Goal: Task Accomplishment & Management: Complete application form

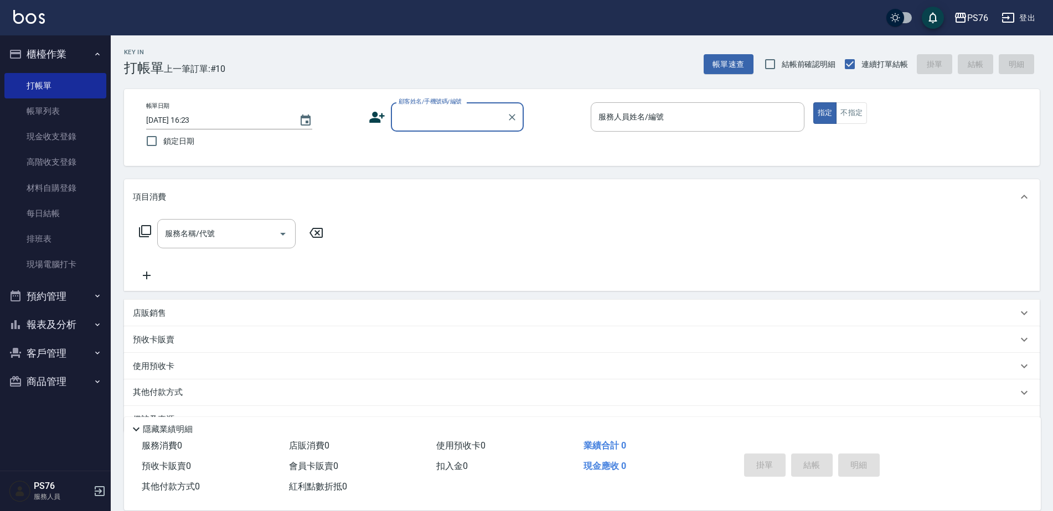
click at [443, 114] on input "顧客姓名/手機號碼/編號" at bounding box center [449, 116] width 106 height 19
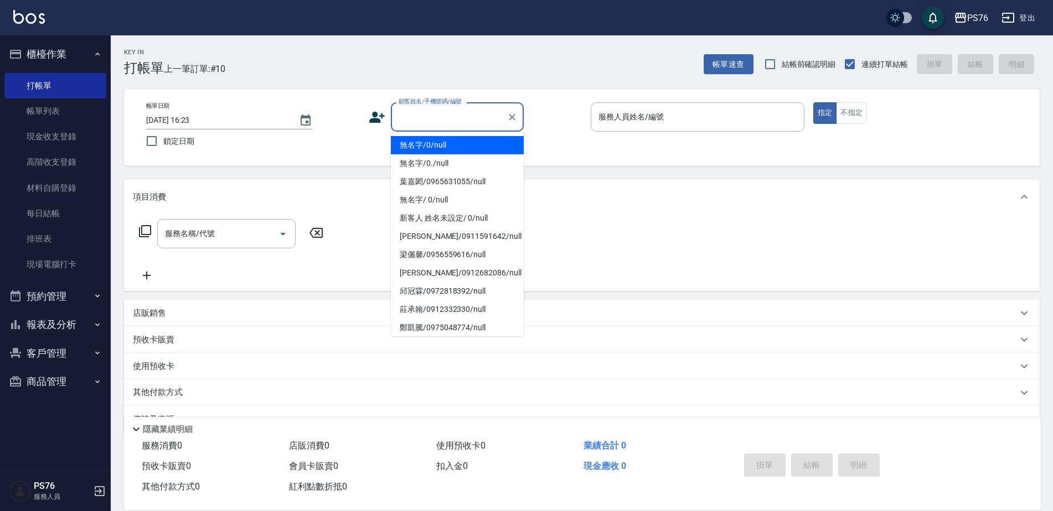
type input "無名字/0/null"
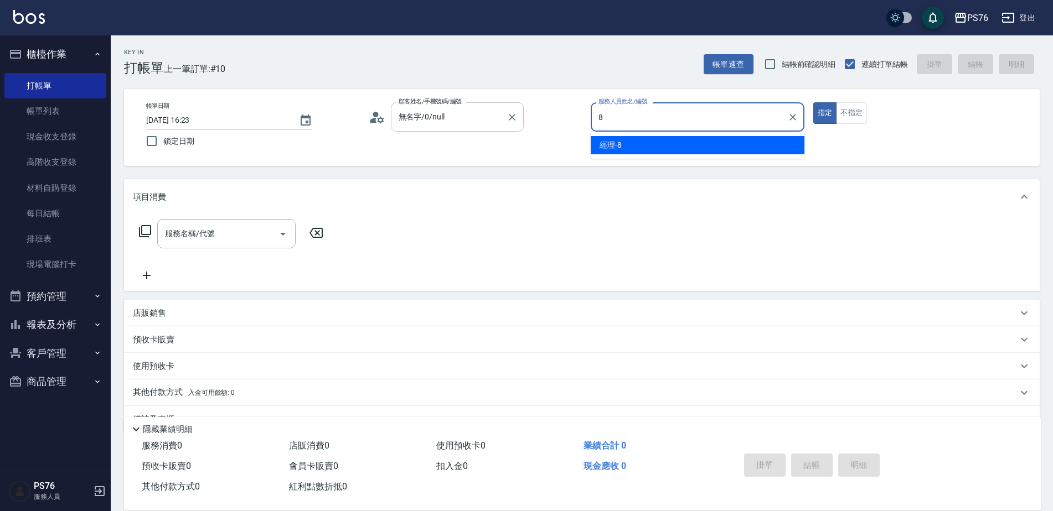
type input "經理-8"
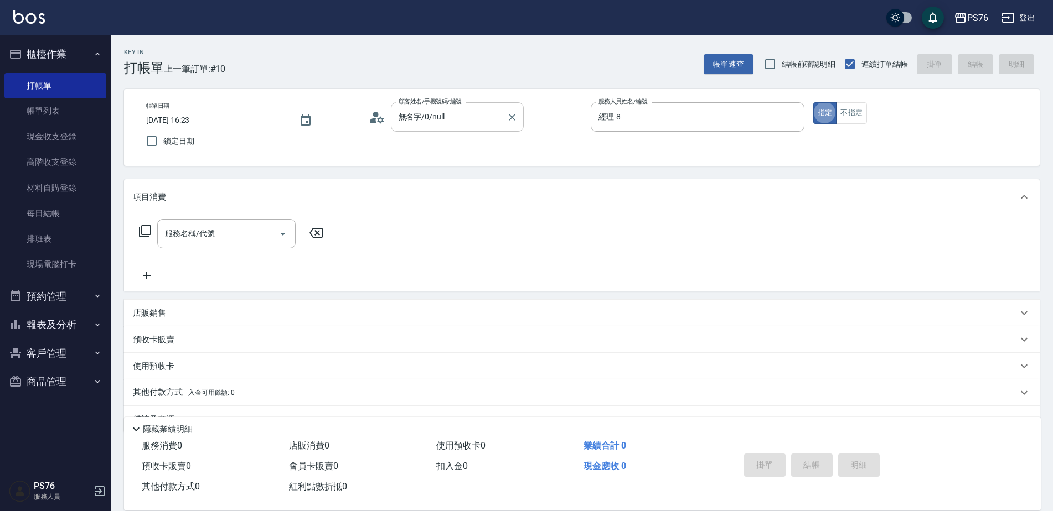
type button "true"
click at [191, 235] on input "服務名稱/代號" at bounding box center [218, 233] width 112 height 19
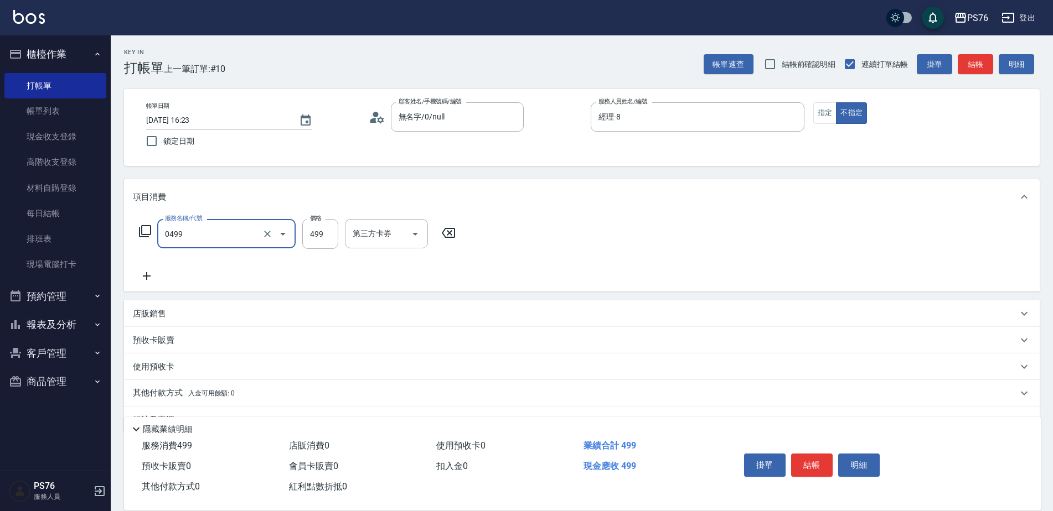
type input "[PERSON_NAME]499(0499)"
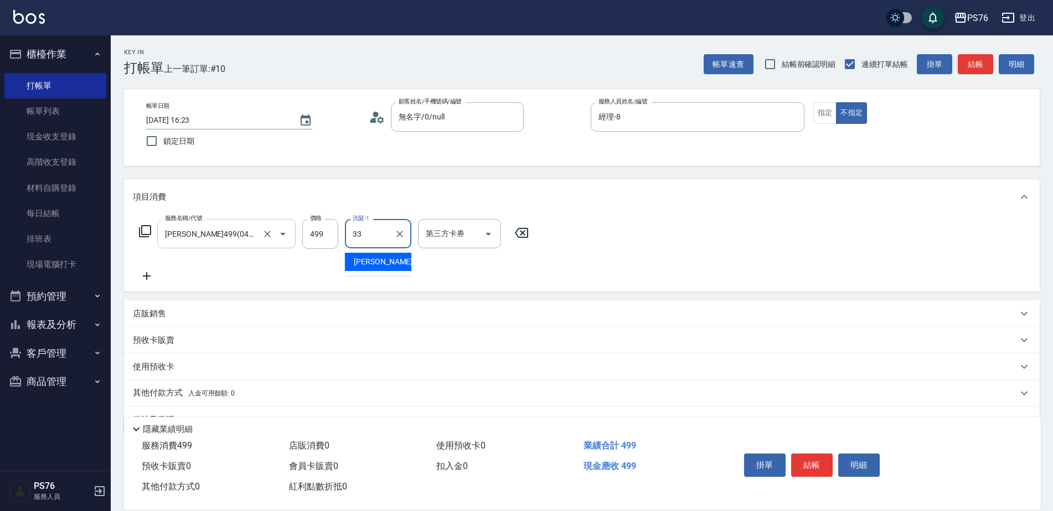
type input "[PERSON_NAME]33"
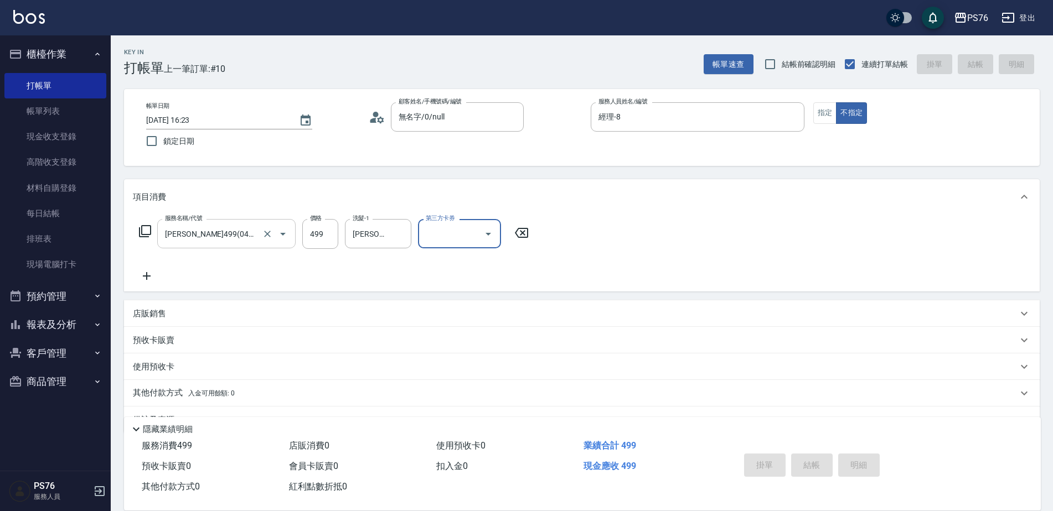
type input "[DATE] 18:24"
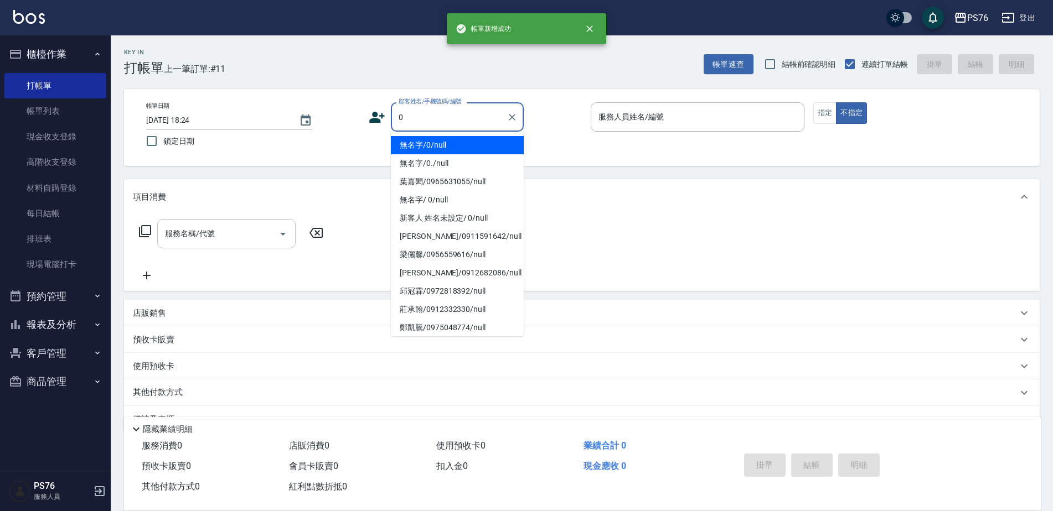
type input "無名字/0/null"
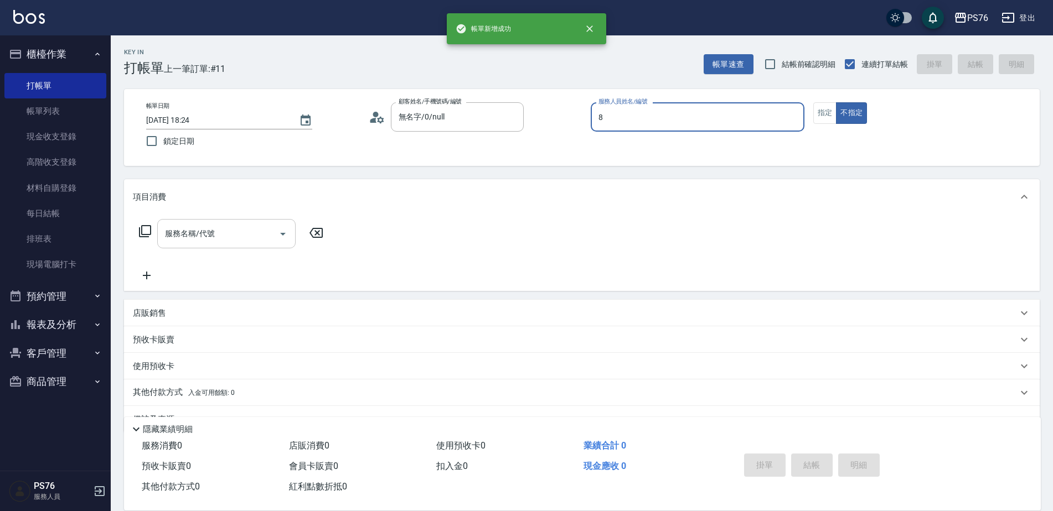
type input "經理-8"
type button "false"
click at [189, 234] on input "服務名稱/代號" at bounding box center [218, 233] width 112 height 19
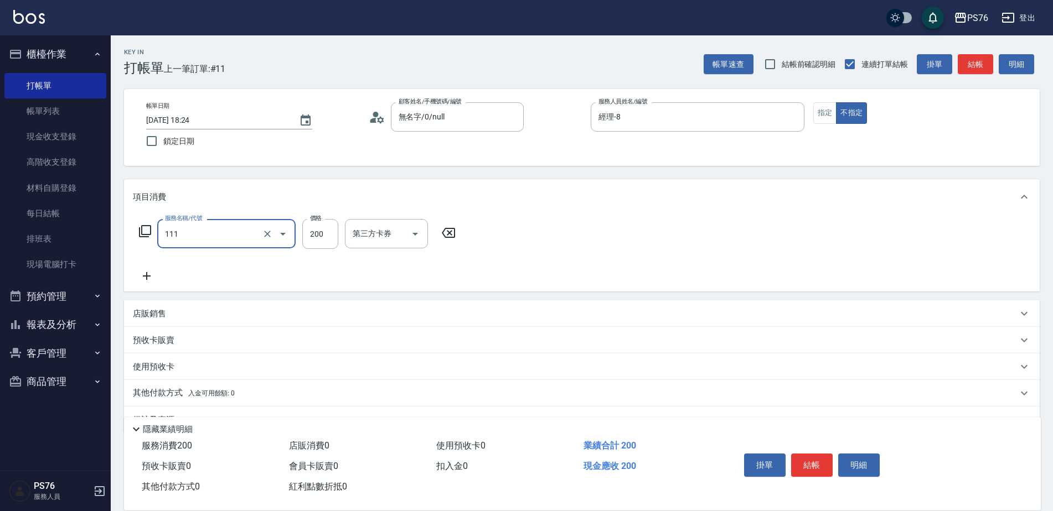
type input "200(111)"
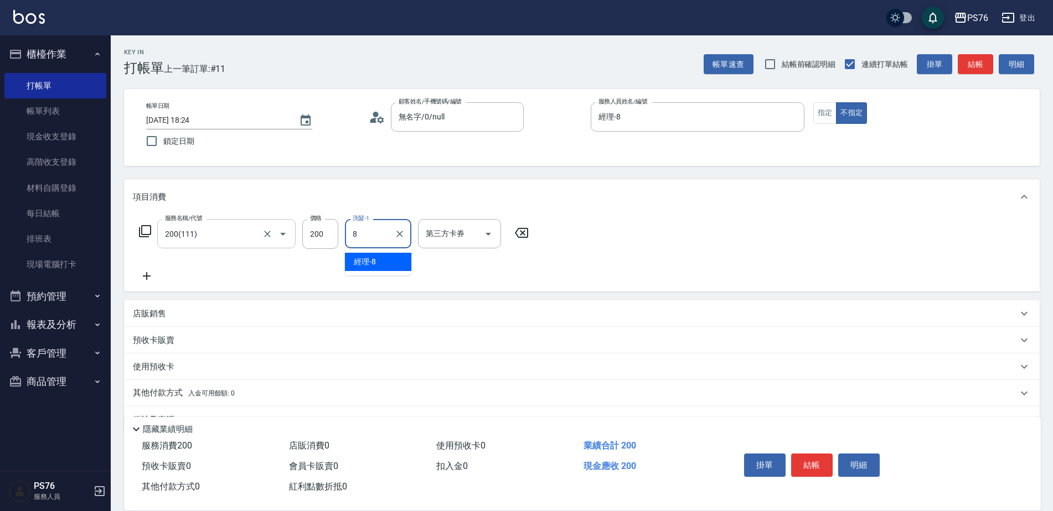
type input "經理-8"
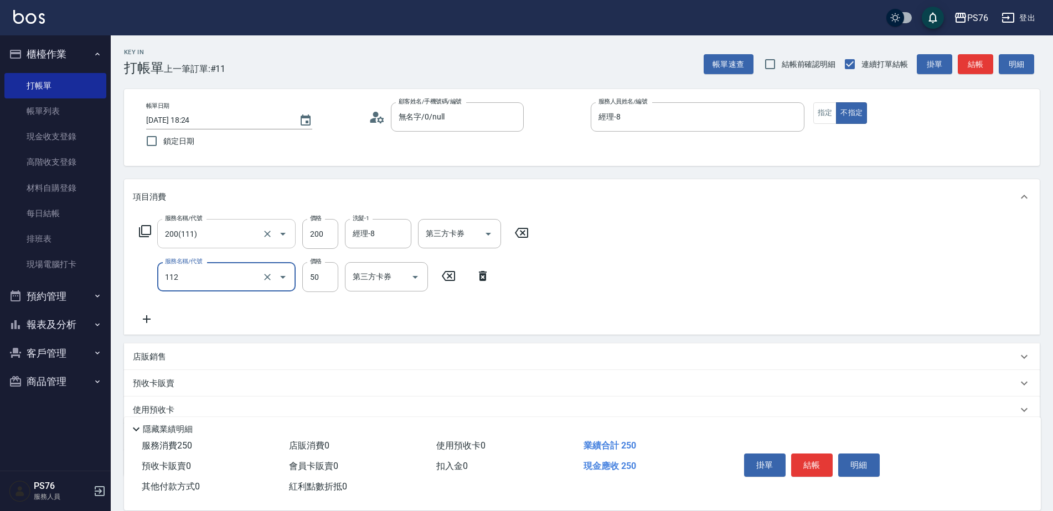
type input "精油50(112)"
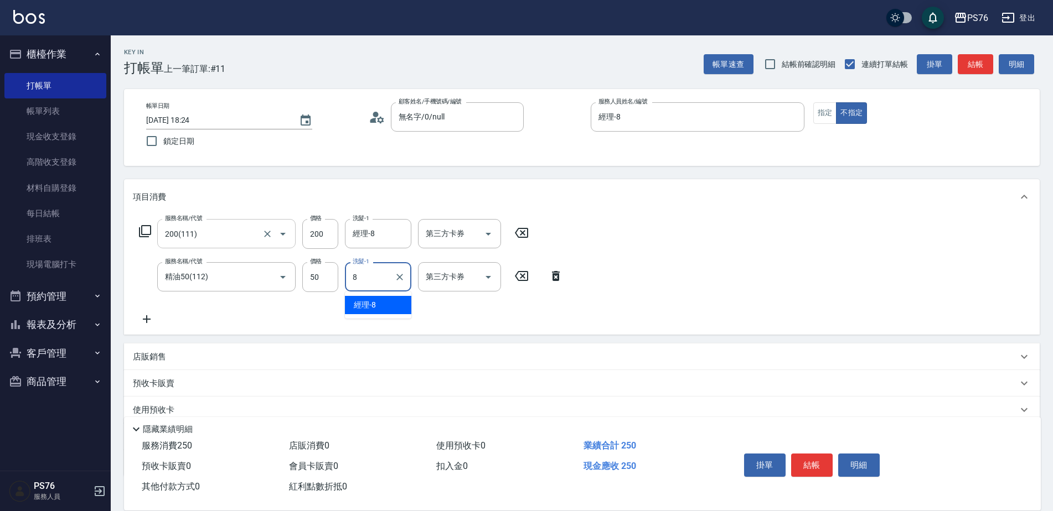
type input "經理-8"
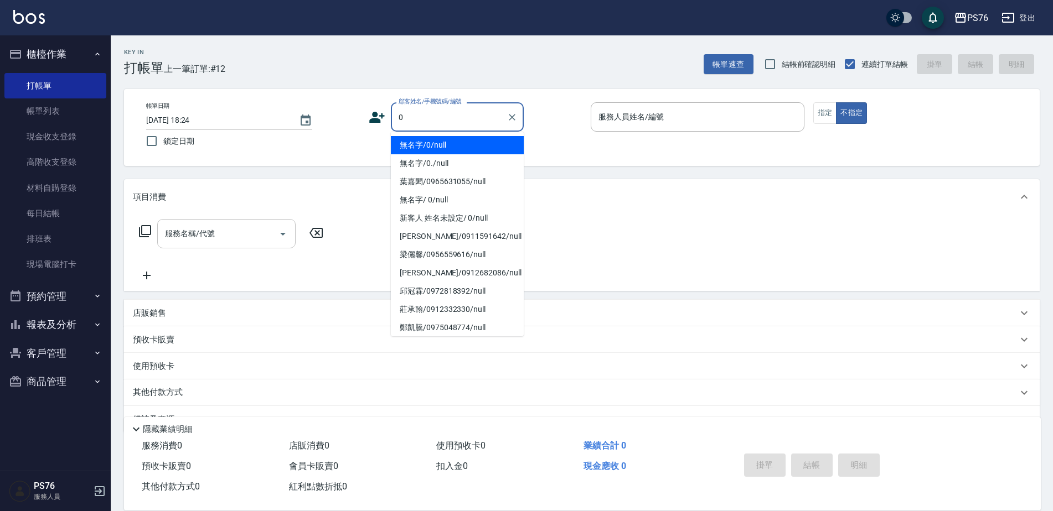
type input "無名字/0/null"
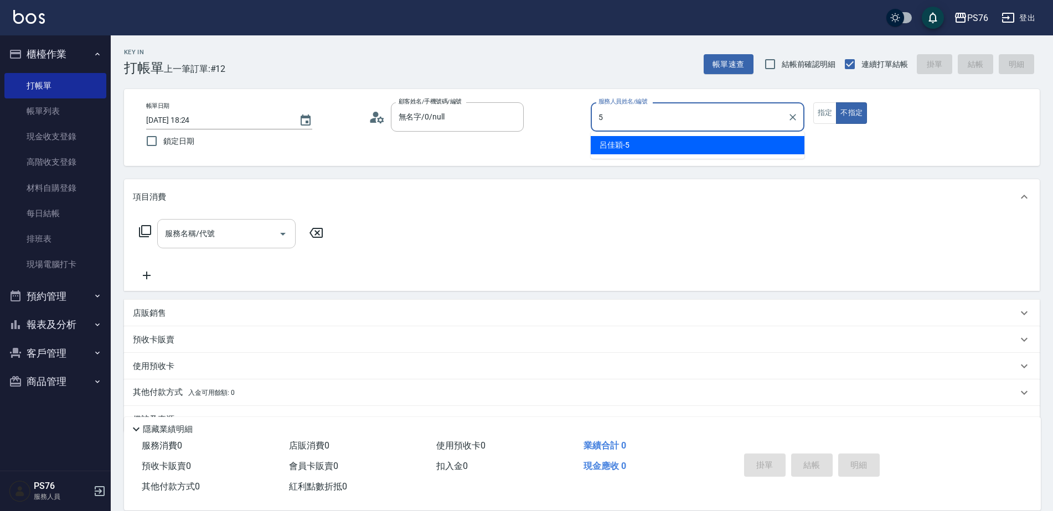
type input "呂佳穎-5"
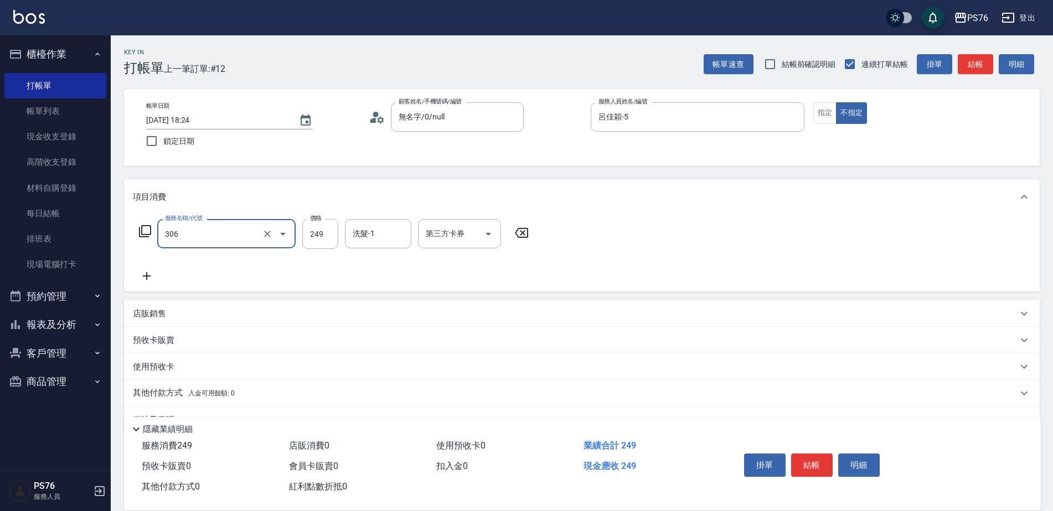
type input "剪髮(306)"
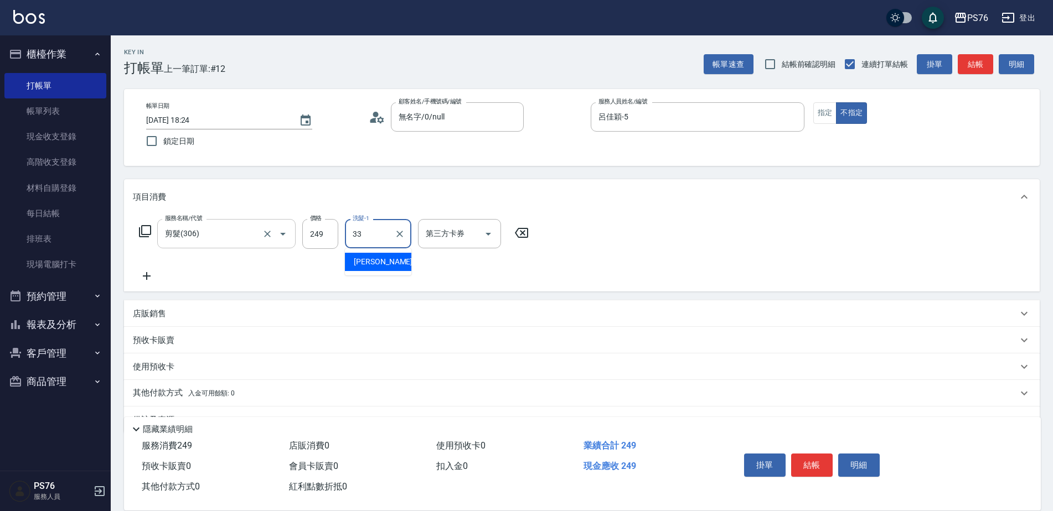
type input "[PERSON_NAME]33"
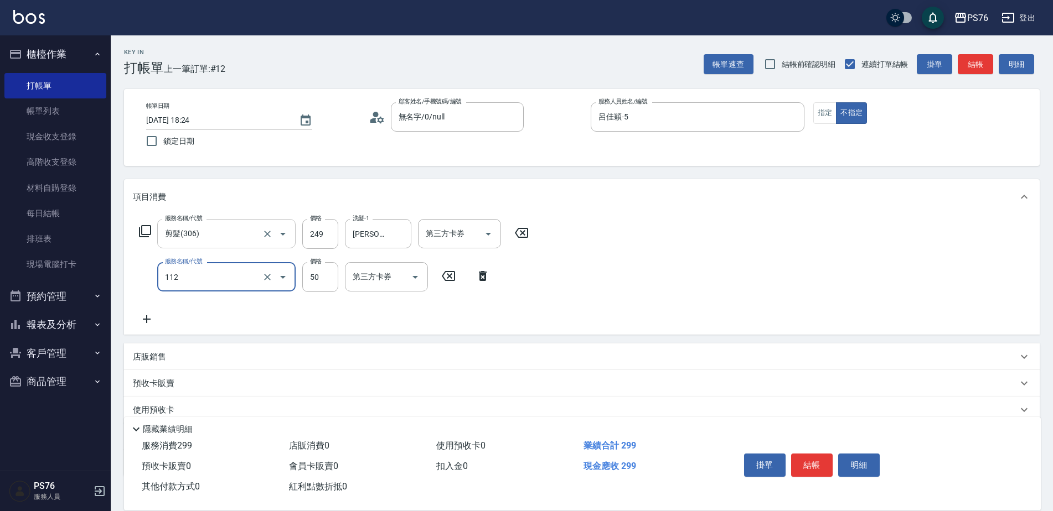
type input "精油50(112)"
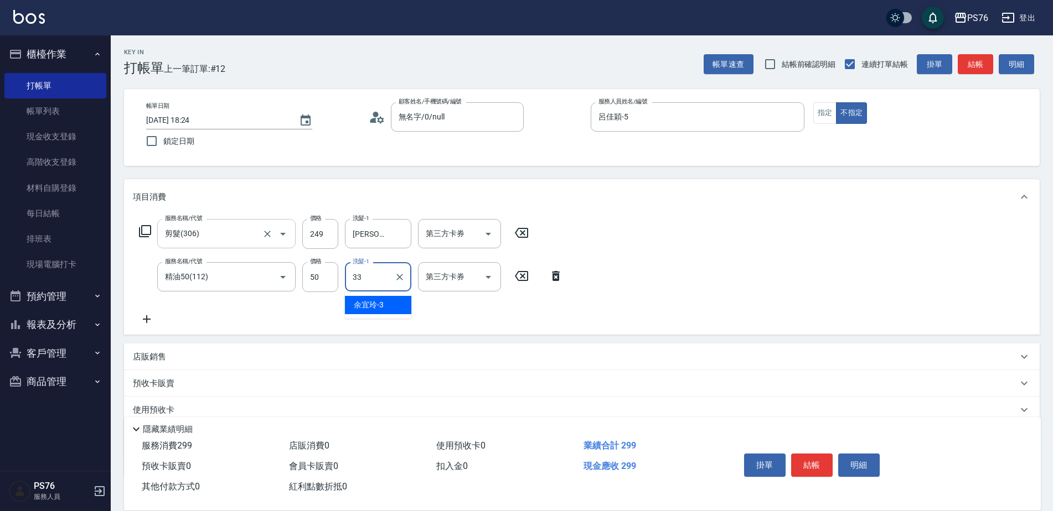
type input "[PERSON_NAME]33"
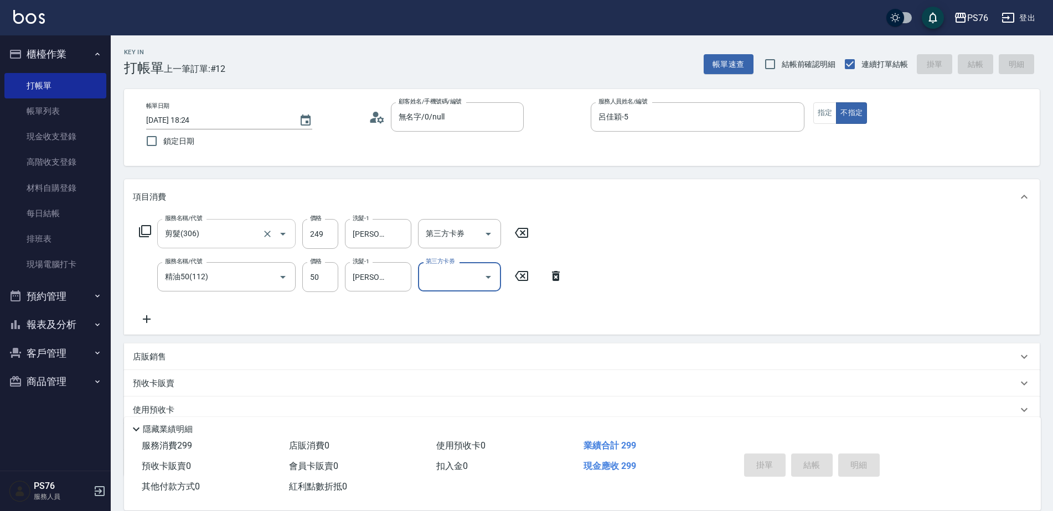
type input "[DATE] 18:25"
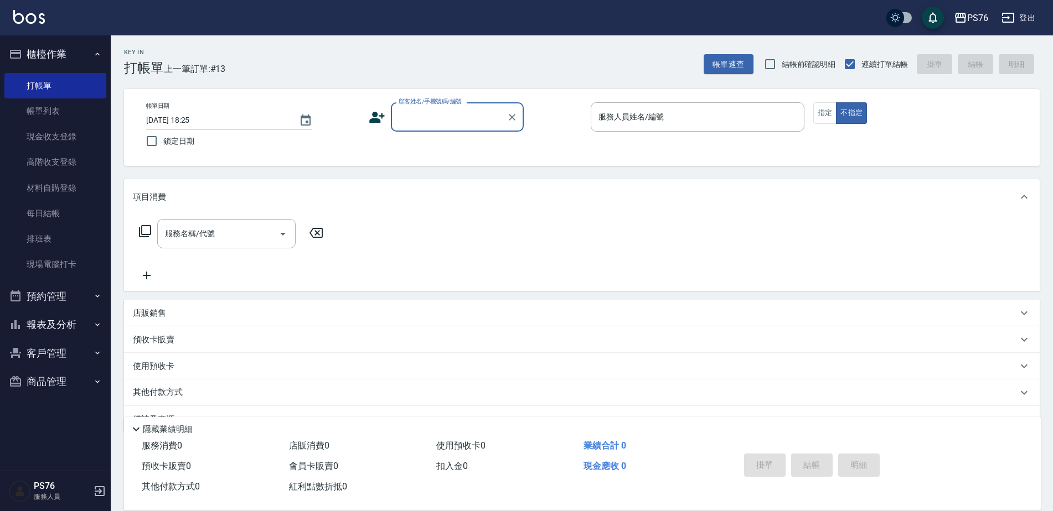
click at [440, 128] on div "顧客姓名/手機號碼/編號" at bounding box center [457, 116] width 133 height 29
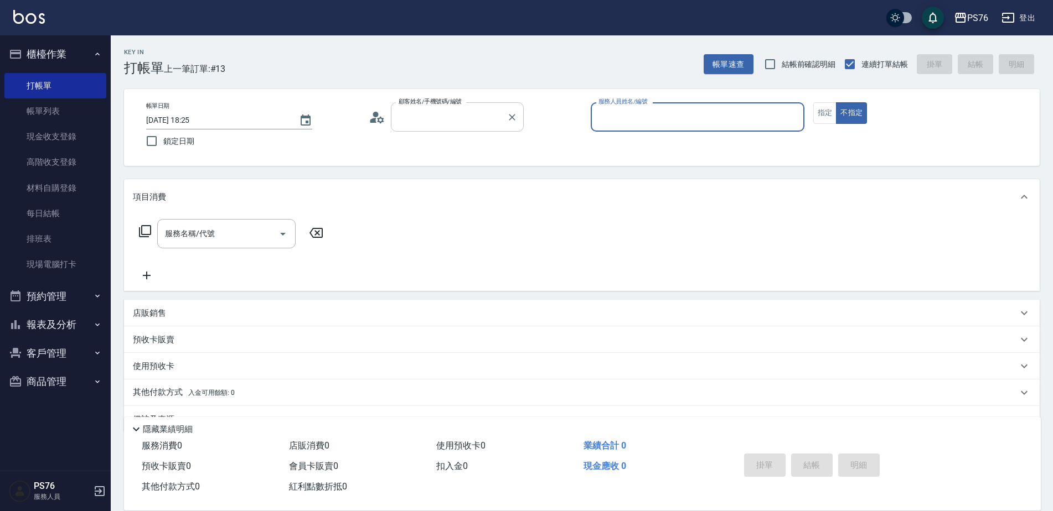
type input "無名字/0/null"
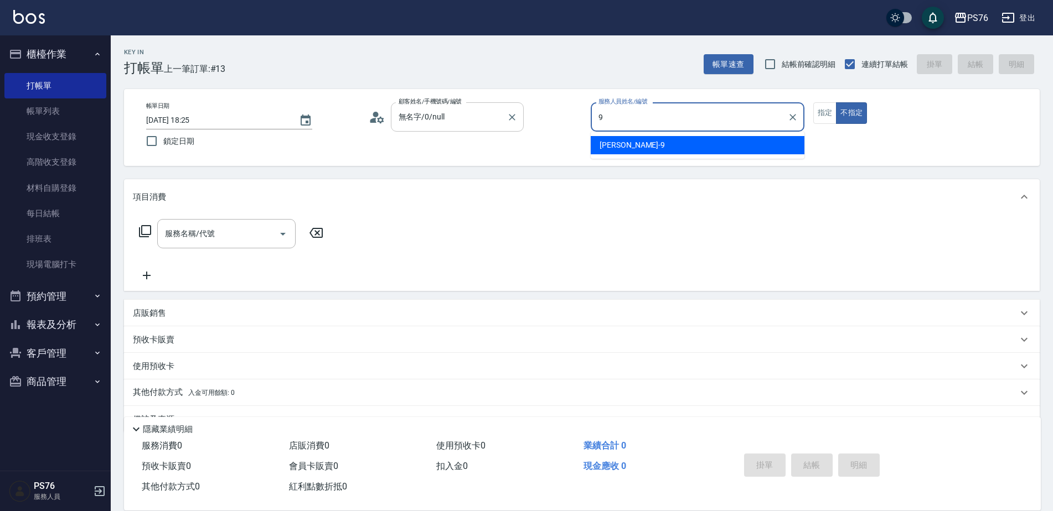
type input "[PERSON_NAME]-9"
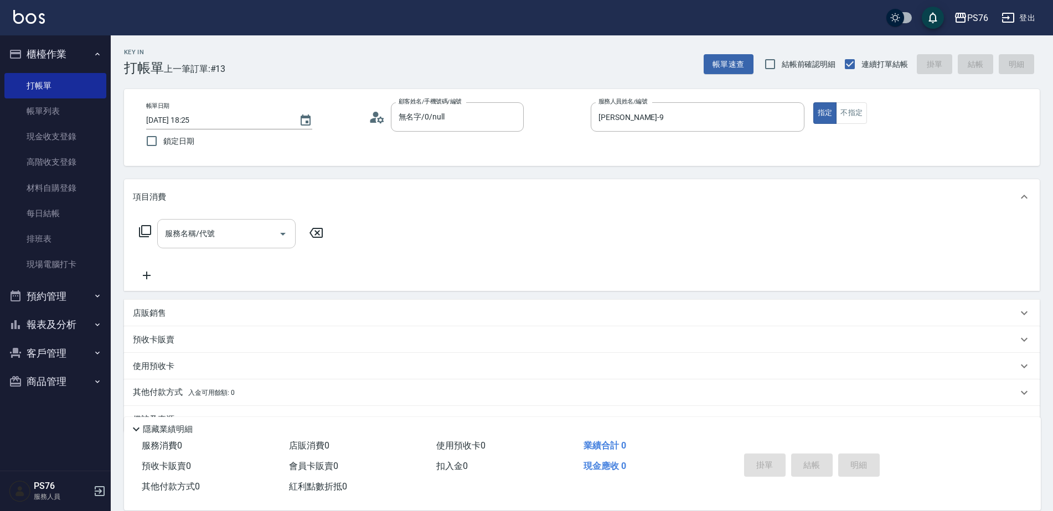
click at [227, 235] on input "服務名稱/代號" at bounding box center [218, 233] width 112 height 19
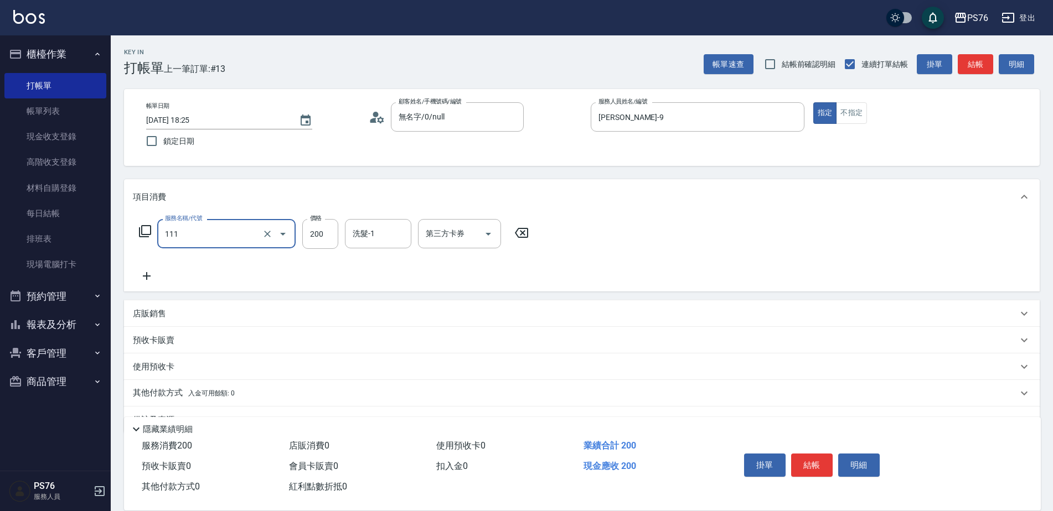
type input "200(111)"
type input "[PERSON_NAME]-9"
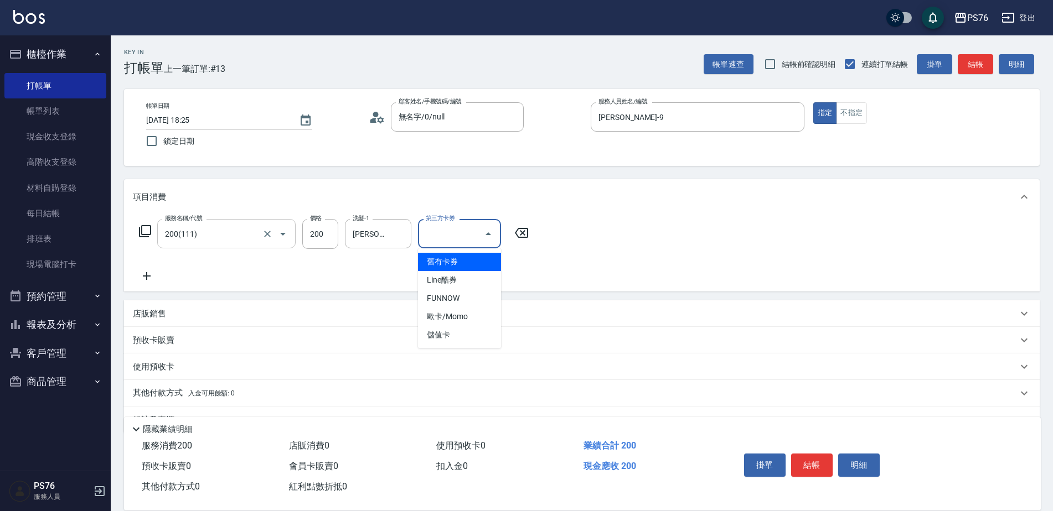
type input "儲值卡"
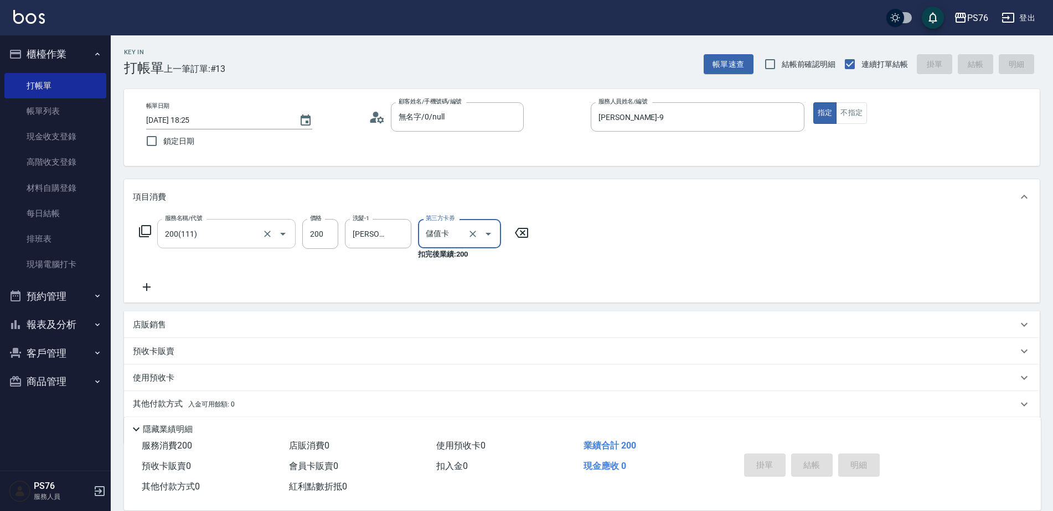
type input "[DATE] 18:26"
